Goal: Task Accomplishment & Management: Use online tool/utility

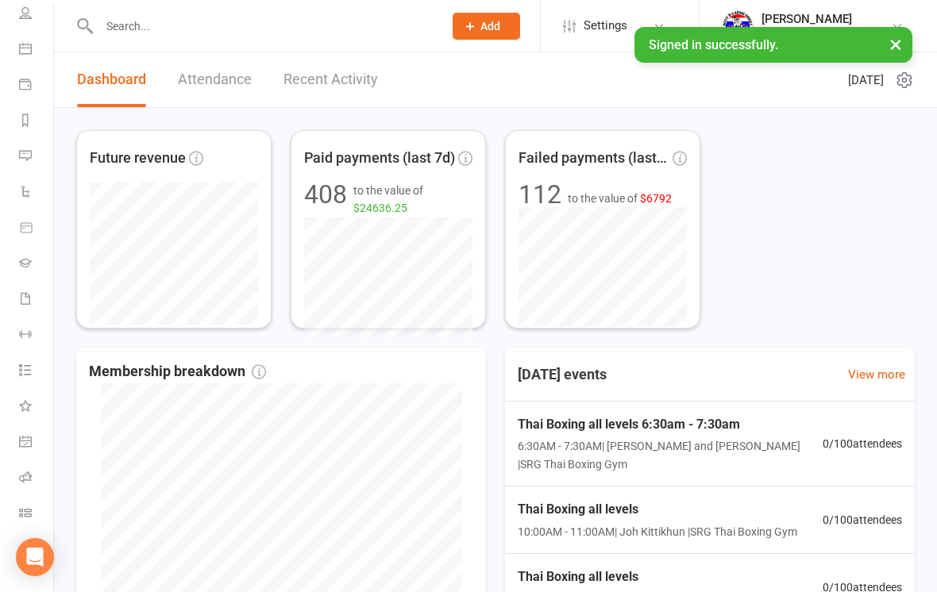
scroll to position [120, 0]
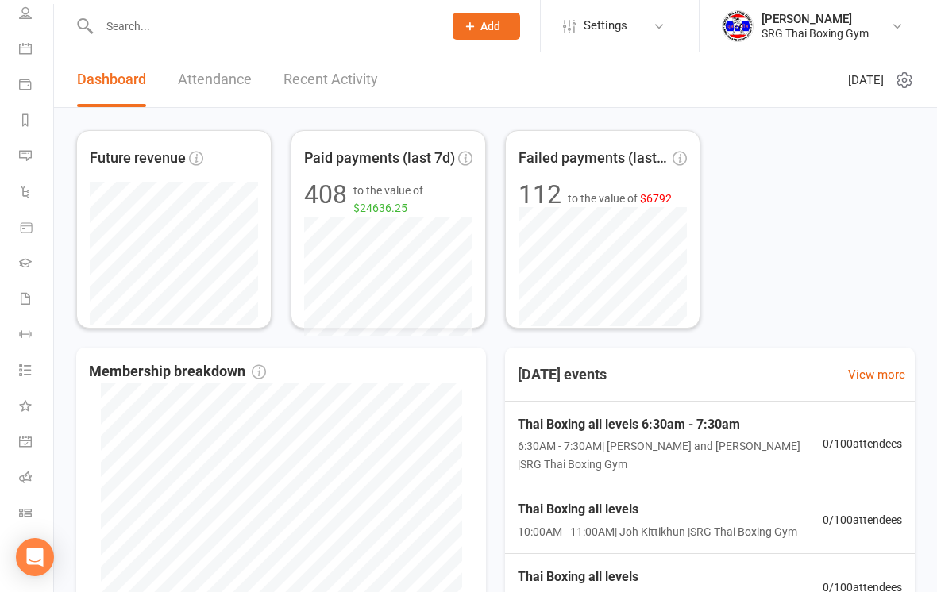
click at [24, 510] on icon at bounding box center [25, 513] width 13 height 13
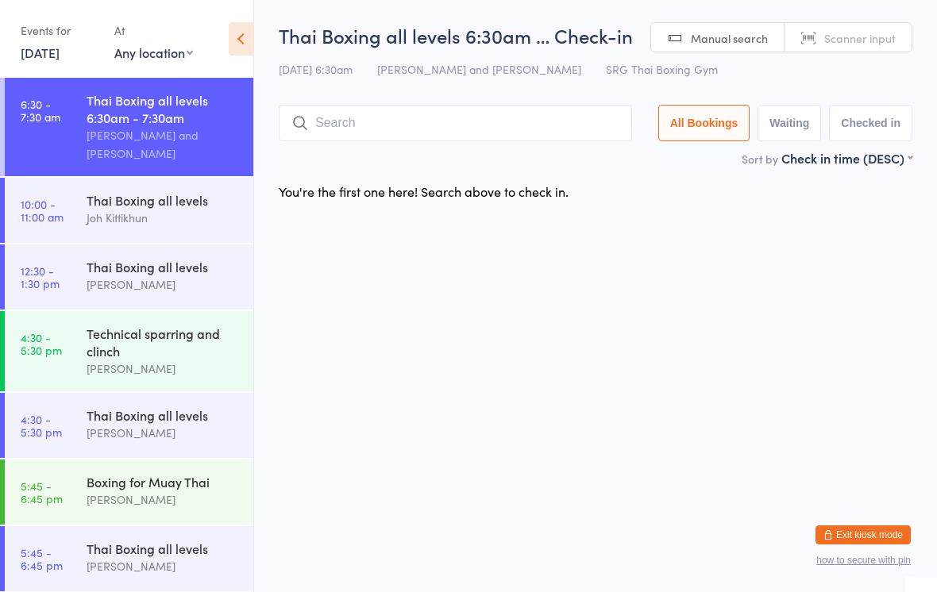
click at [505, 141] on input "search" at bounding box center [455, 123] width 353 height 37
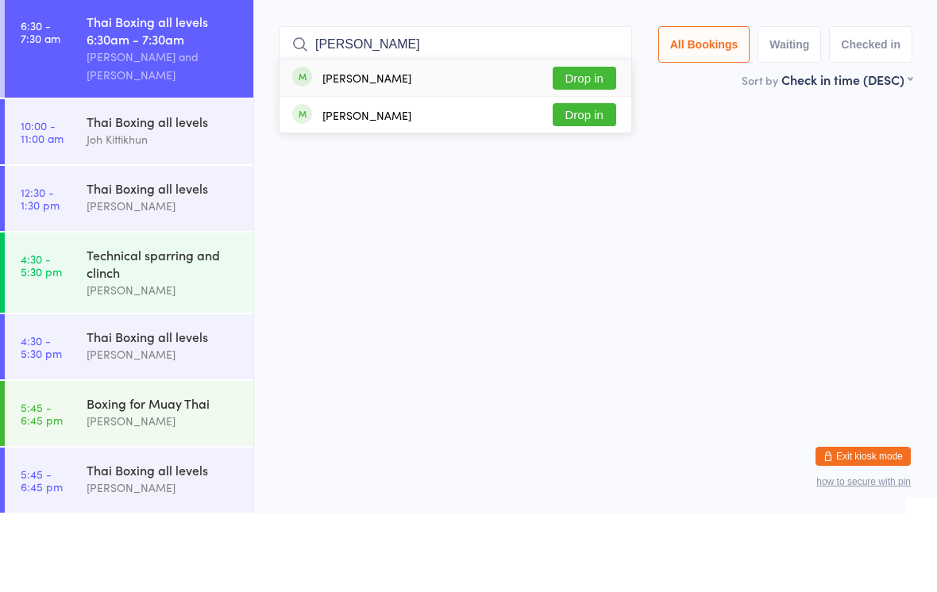
type input "[PERSON_NAME]"
click at [587, 145] on button "Drop in" at bounding box center [585, 156] width 64 height 23
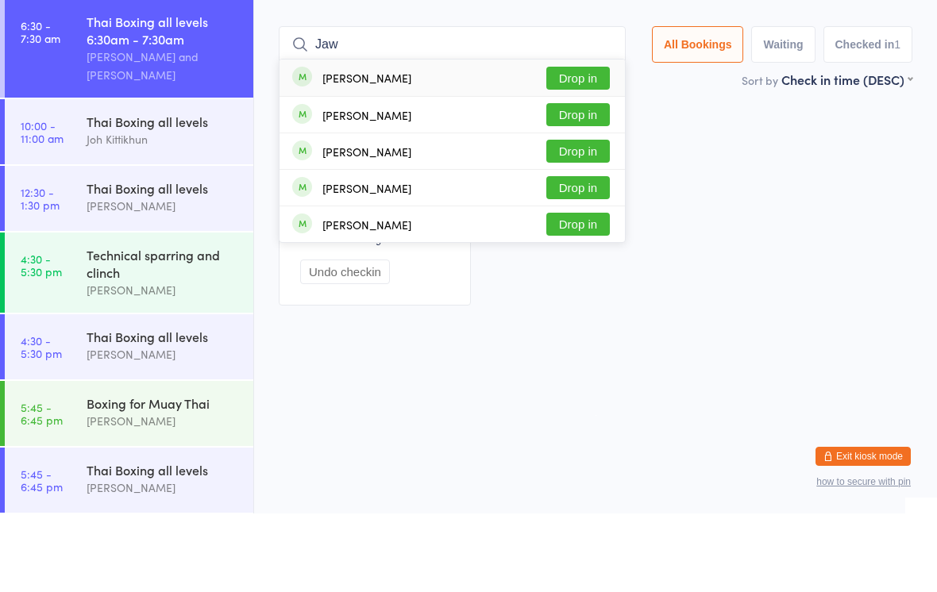
type input "Jaw"
click at [586, 145] on button "Drop in" at bounding box center [578, 156] width 64 height 23
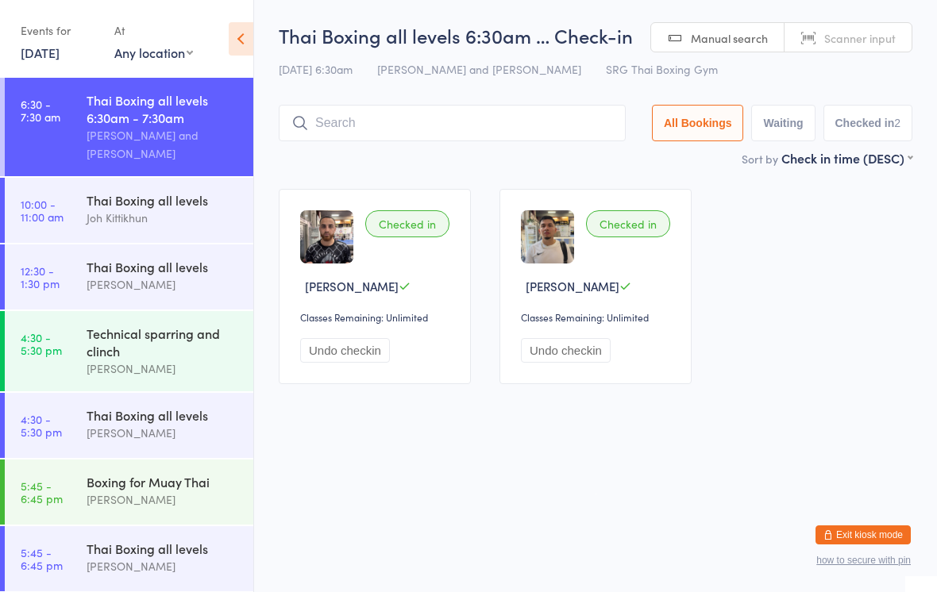
click at [528, 122] on input "search" at bounding box center [452, 123] width 347 height 37
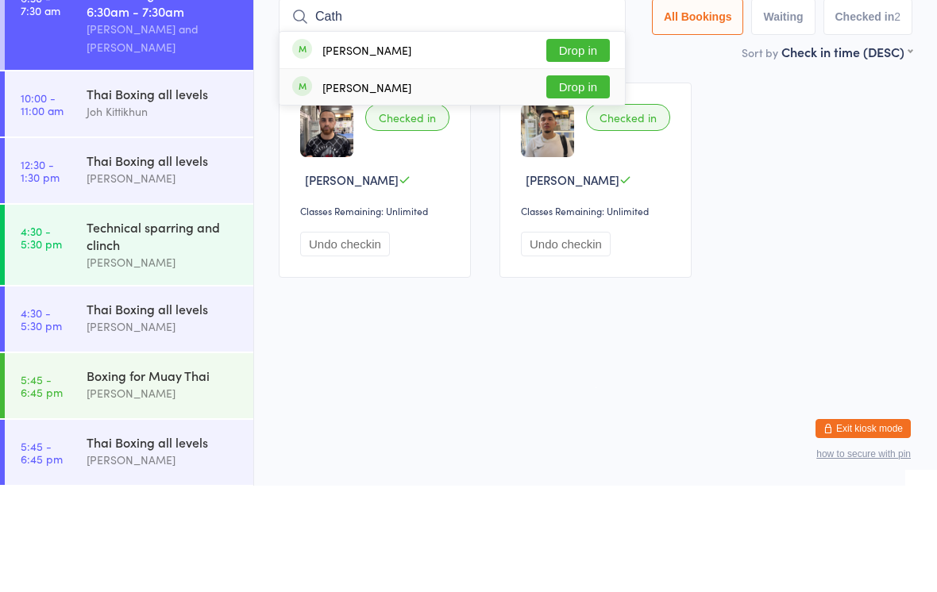
type input "Cath"
click at [470, 175] on div "[PERSON_NAME] Drop in" at bounding box center [451, 193] width 345 height 36
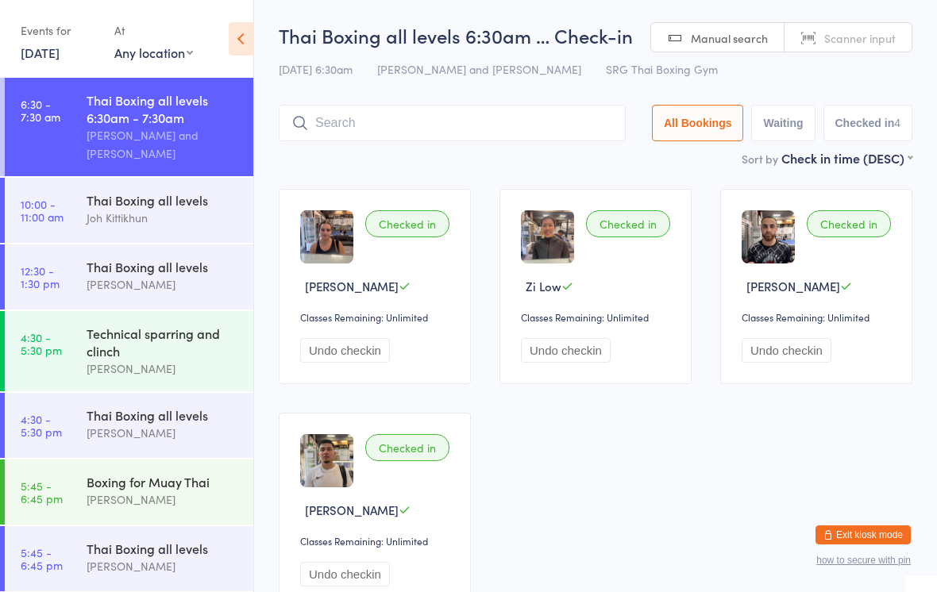
scroll to position [1, 0]
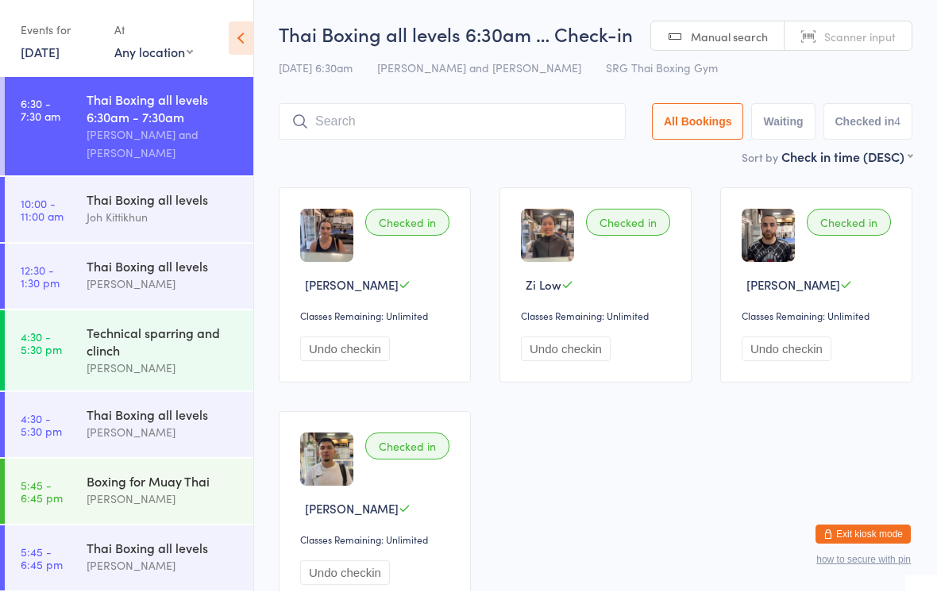
click at [462, 127] on input "search" at bounding box center [452, 122] width 347 height 37
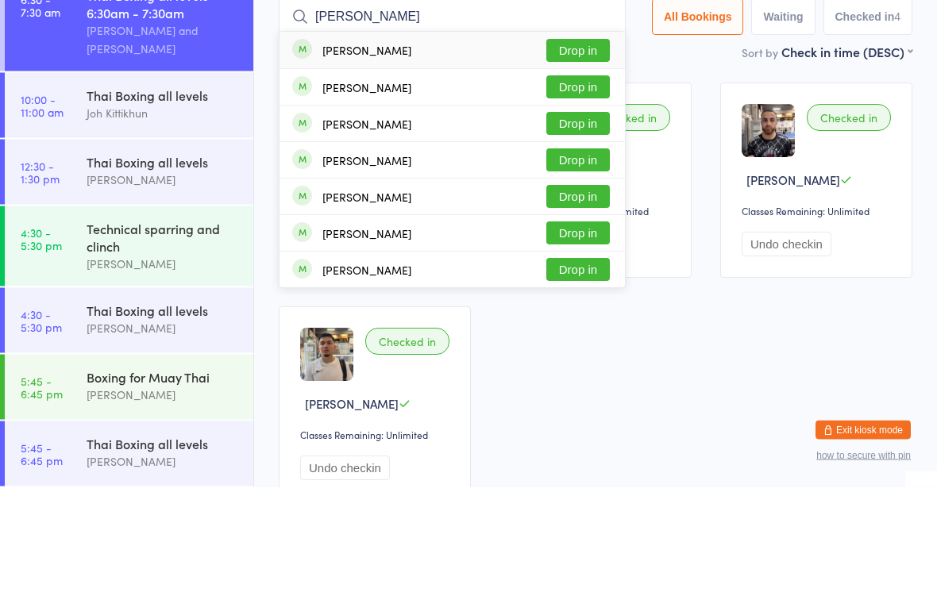
type input "[PERSON_NAME]"
click at [576, 144] on button "Drop in" at bounding box center [578, 155] width 64 height 23
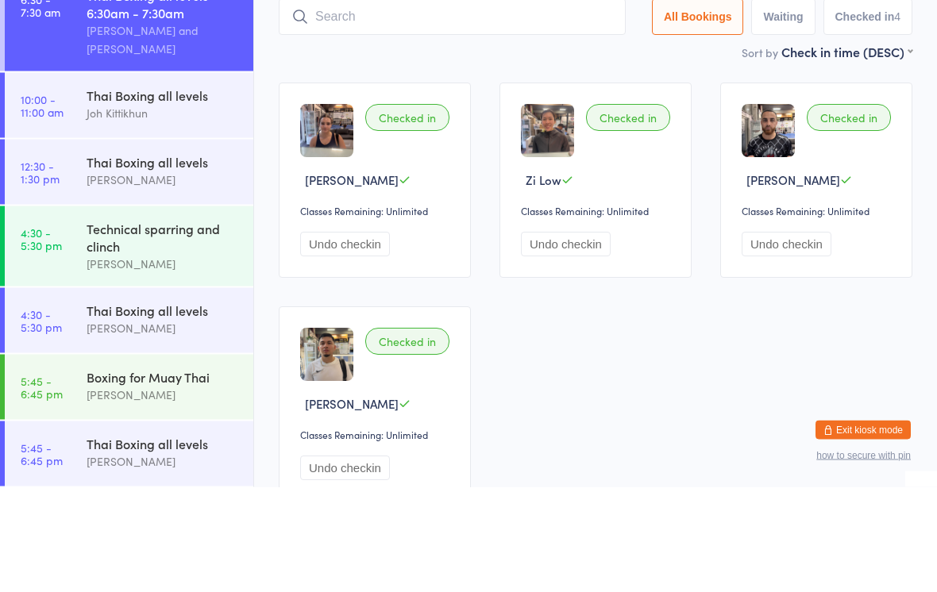
scroll to position [106, 0]
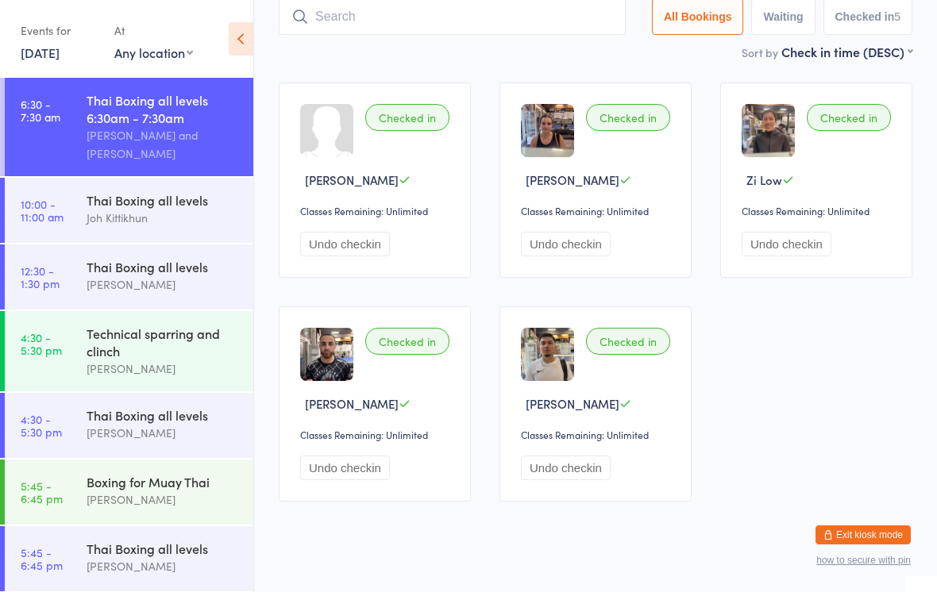
click at [430, 21] on input "search" at bounding box center [452, 16] width 347 height 37
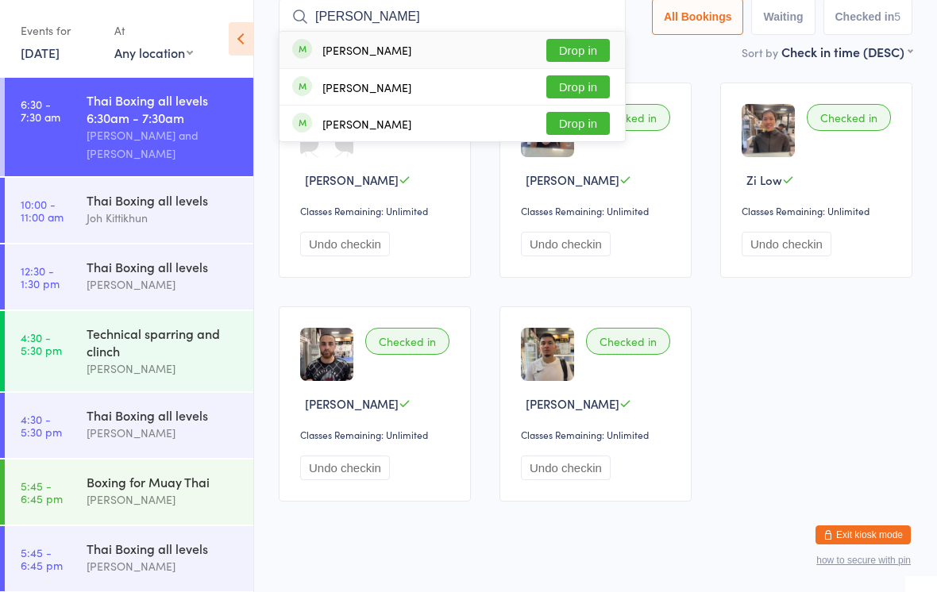
type input "[PERSON_NAME]"
click at [585, 92] on button "Drop in" at bounding box center [578, 86] width 64 height 23
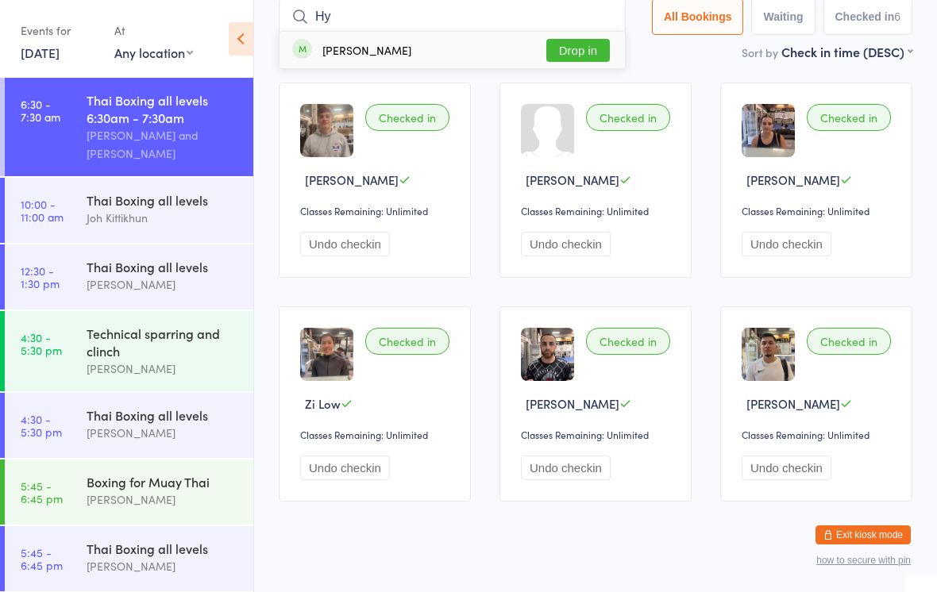
type input "Hy"
click at [584, 55] on button "Drop in" at bounding box center [578, 50] width 64 height 23
